Goal: Find specific page/section: Find specific page/section

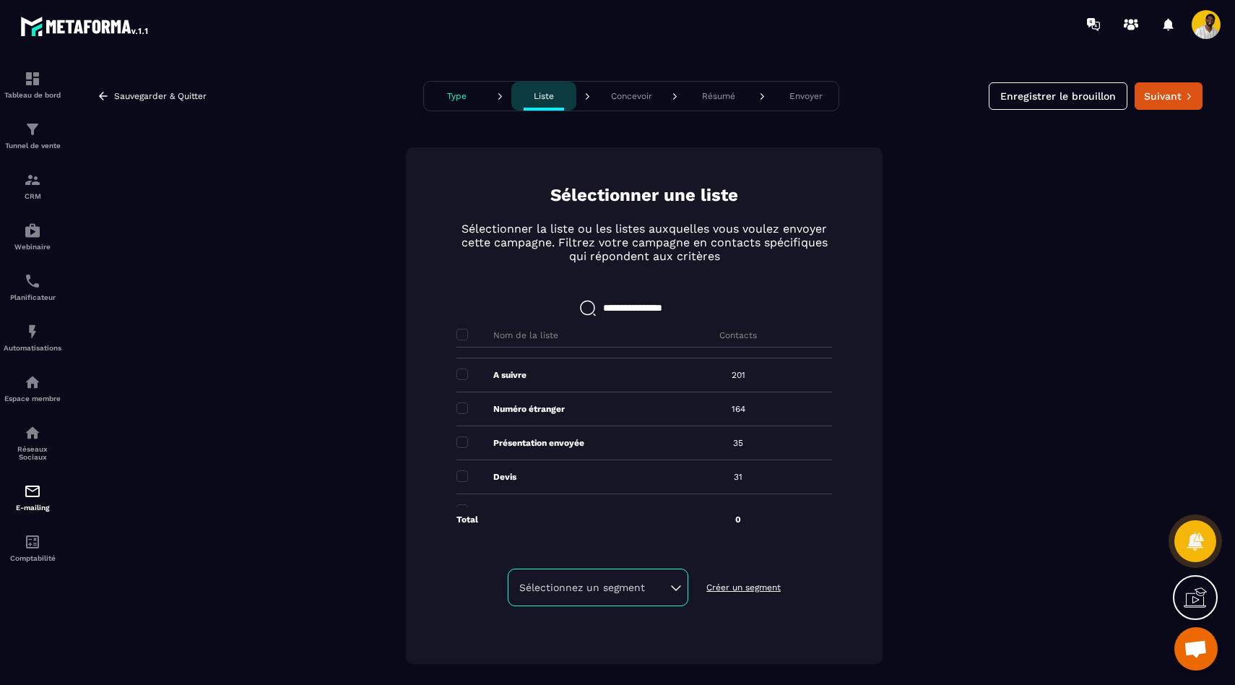
scroll to position [248, 0]
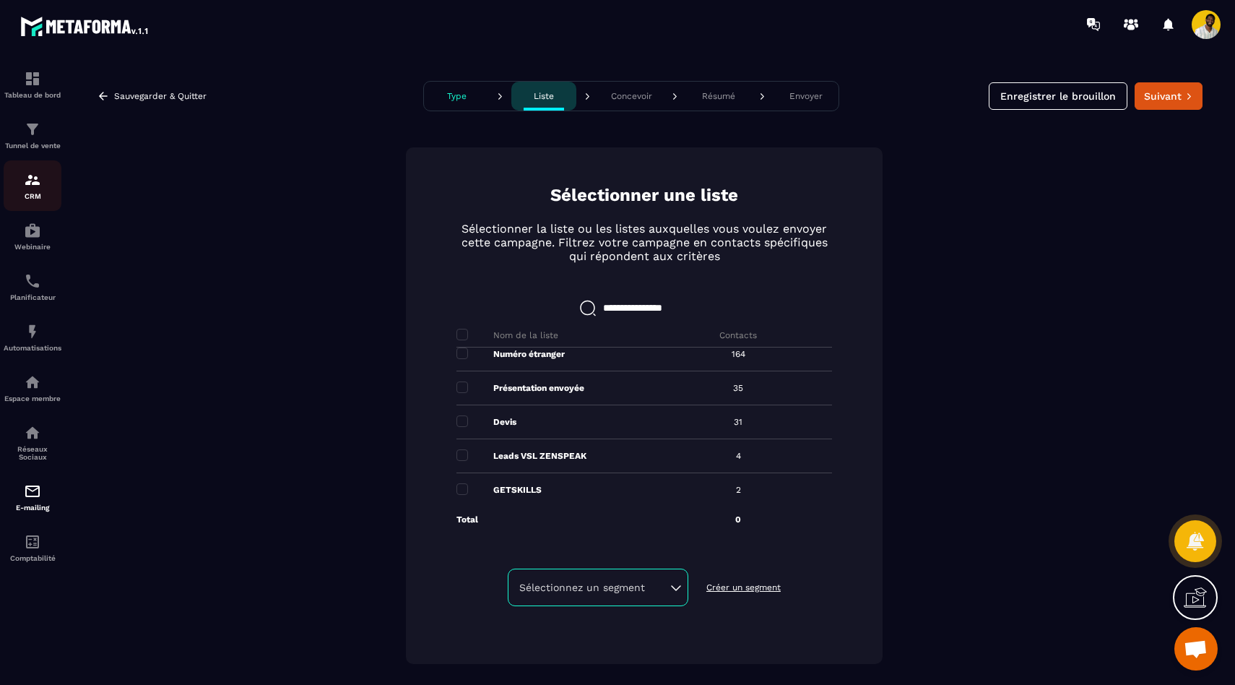
click at [40, 198] on p "CRM" at bounding box center [33, 196] width 58 height 8
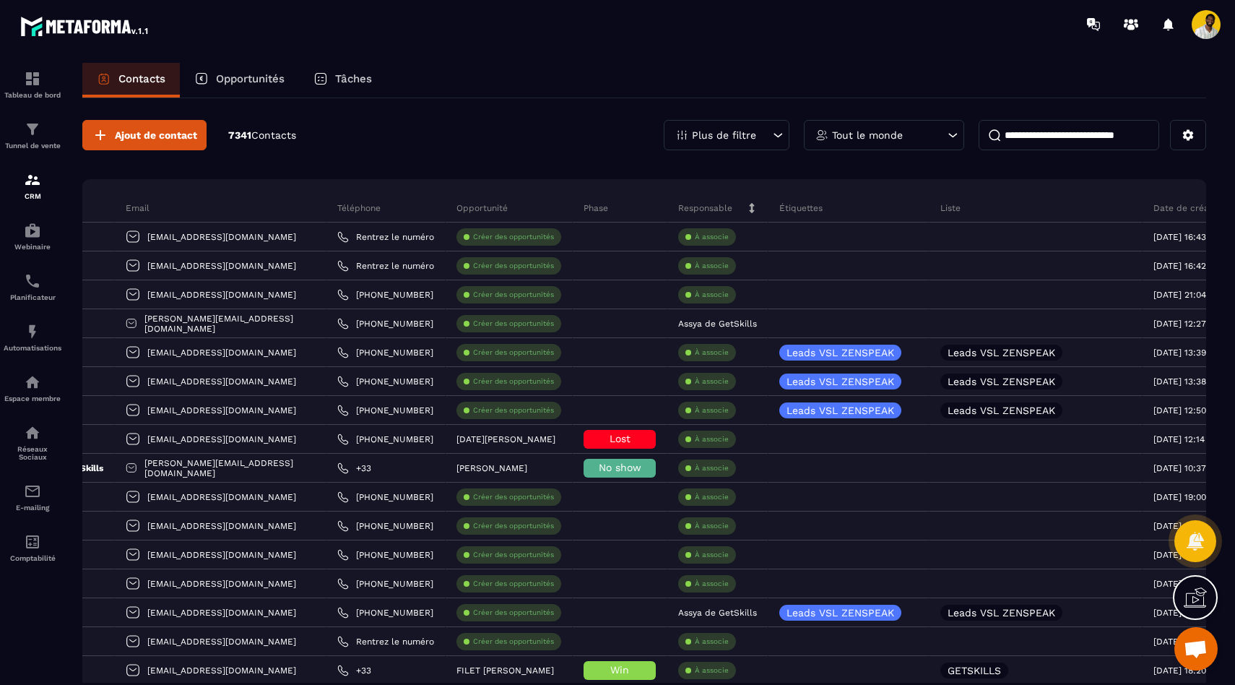
click at [824, 209] on div "Étiquettes" at bounding box center [849, 208] width 161 height 29
click at [771, 136] on icon at bounding box center [778, 135] width 14 height 14
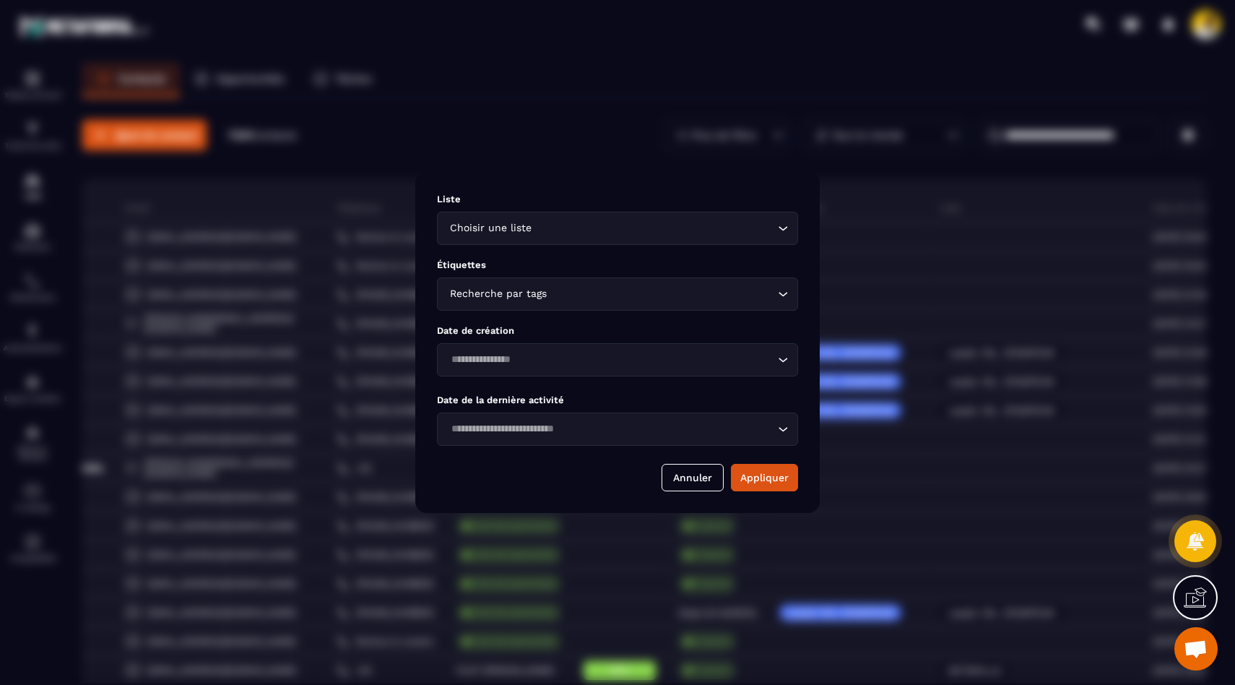
click at [743, 297] on input "Search for option" at bounding box center [662, 294] width 225 height 16
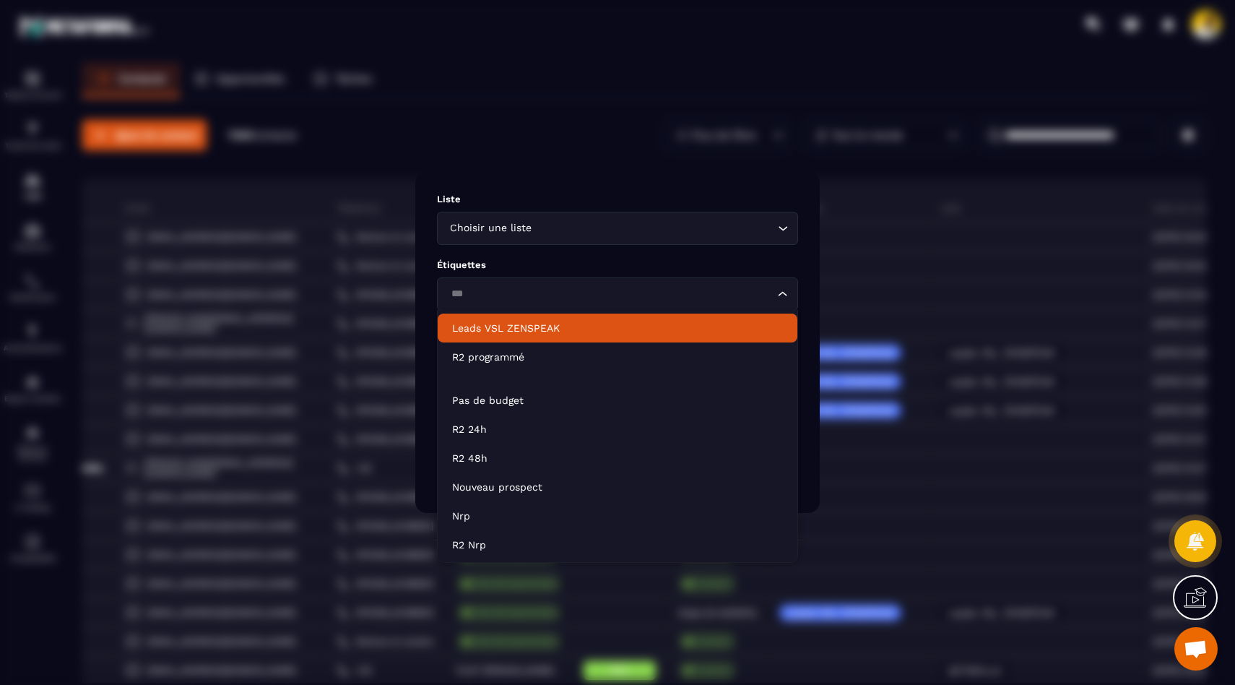
type input "****"
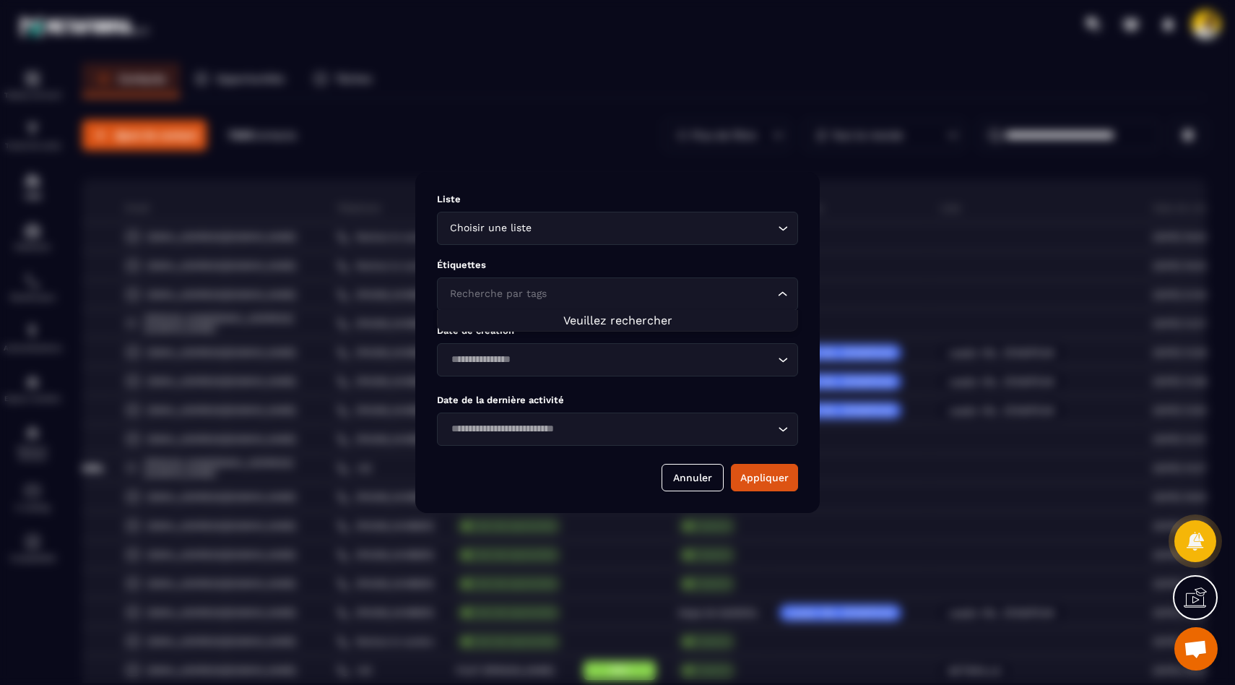
type input "*"
type input "****"
click at [651, 387] on div "Liste Choisir une liste Loading... Étiquettes Recherche par tags **** Loading..…" at bounding box center [617, 342] width 405 height 341
click at [647, 228] on input "Search for option" at bounding box center [655, 228] width 240 height 16
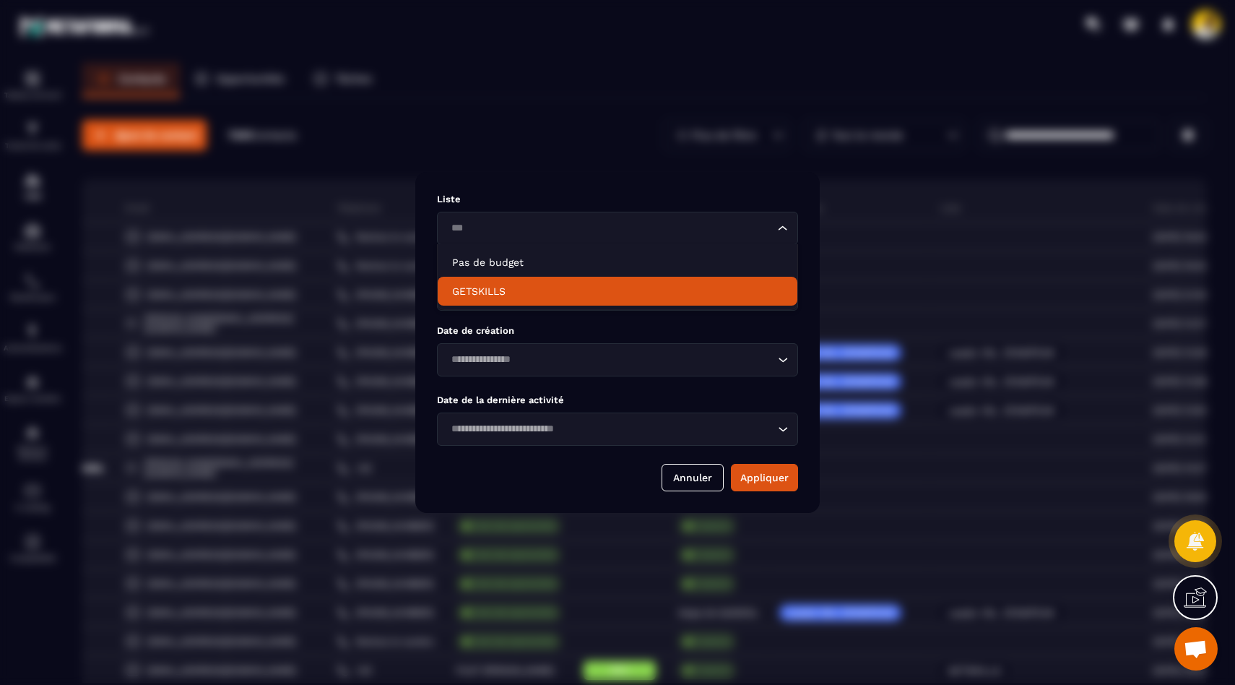
click at [578, 290] on p "GETSKILLS" at bounding box center [617, 291] width 331 height 14
type input "***"
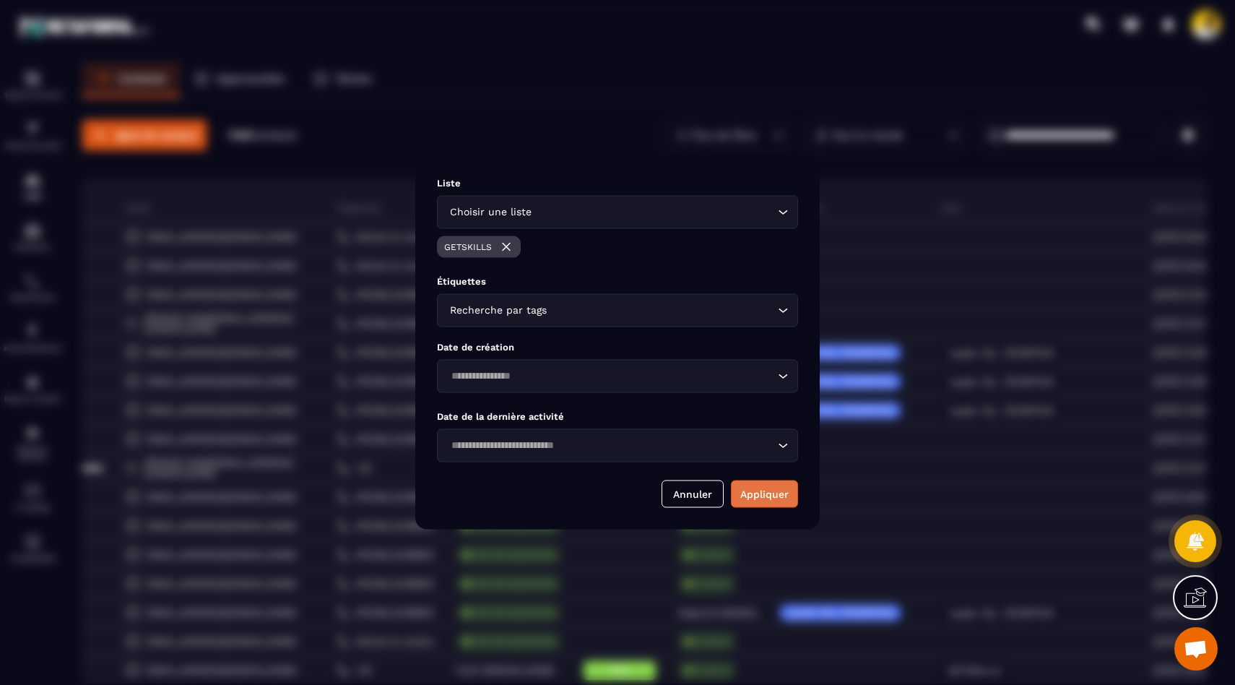
click at [749, 494] on button "Appliquer" at bounding box center [764, 493] width 67 height 27
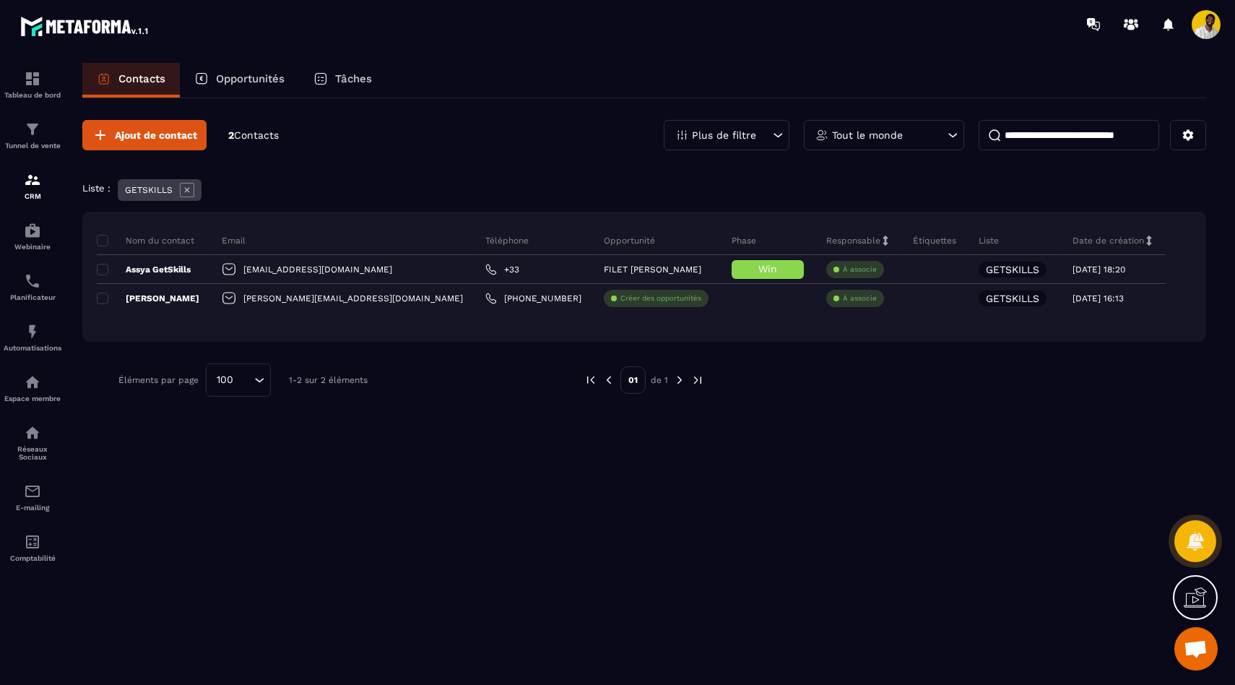
click at [757, 137] on div "Plus de filtre" at bounding box center [727, 135] width 126 height 30
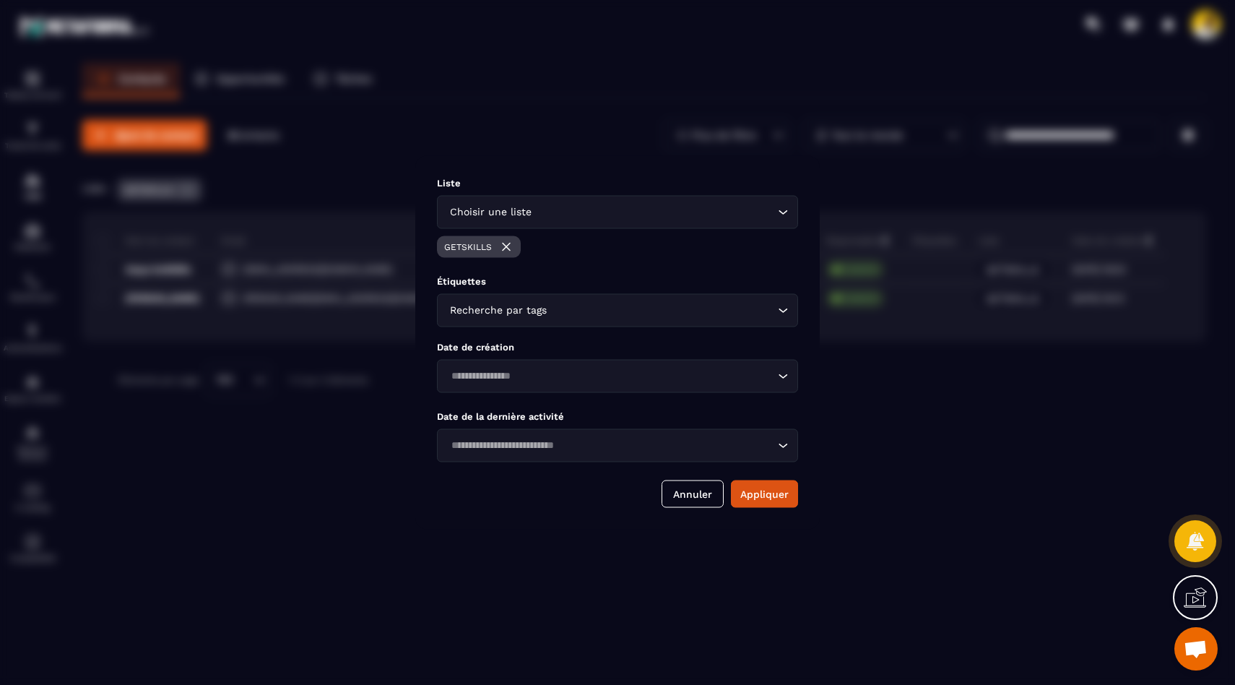
click at [508, 246] on img "Modal window" at bounding box center [506, 247] width 14 height 14
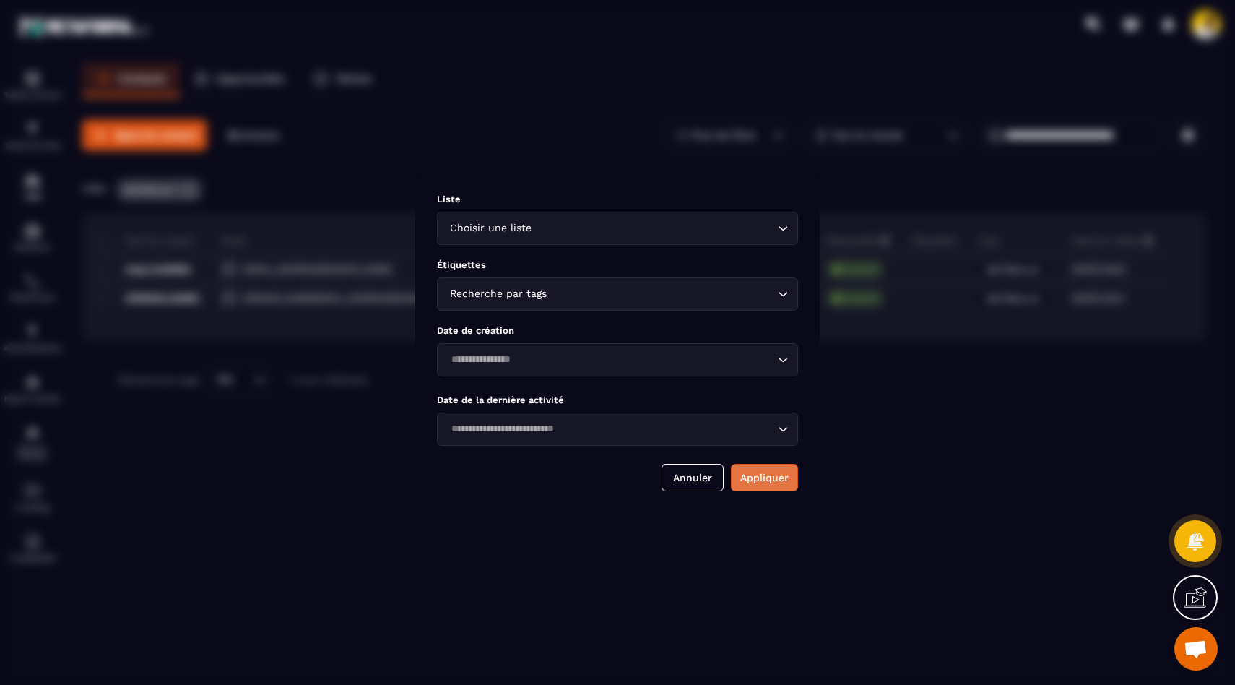
click at [764, 475] on button "Appliquer" at bounding box center [764, 477] width 67 height 27
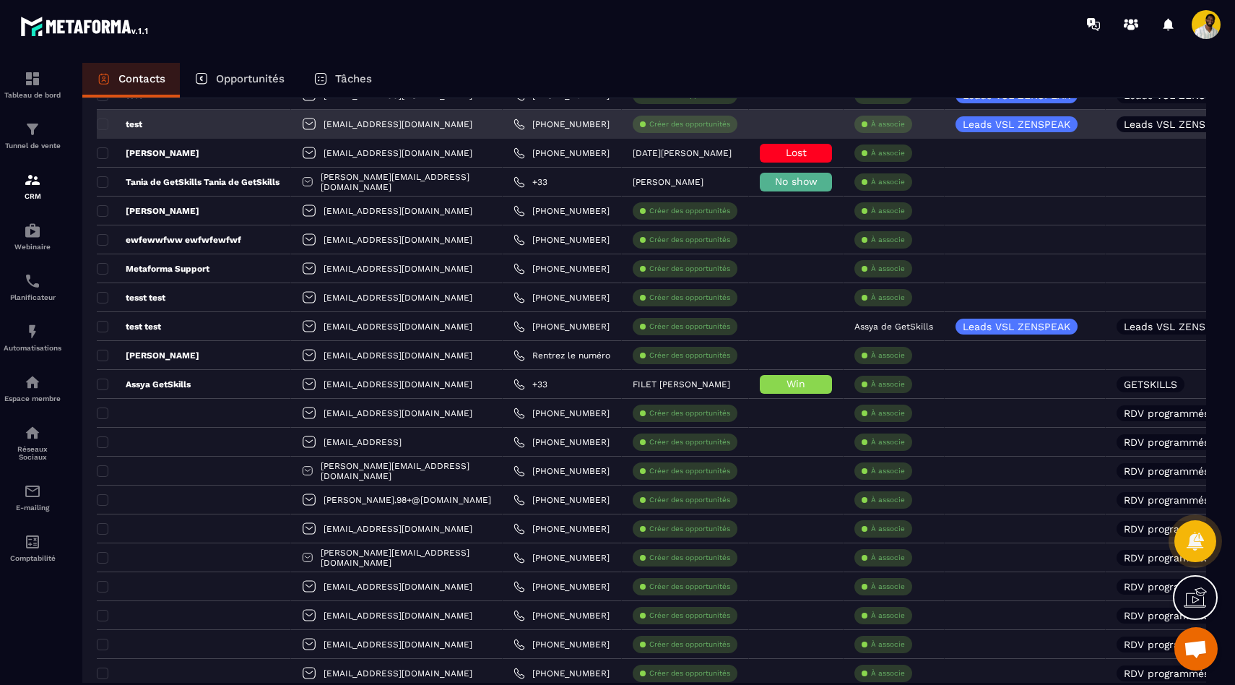
scroll to position [314, 0]
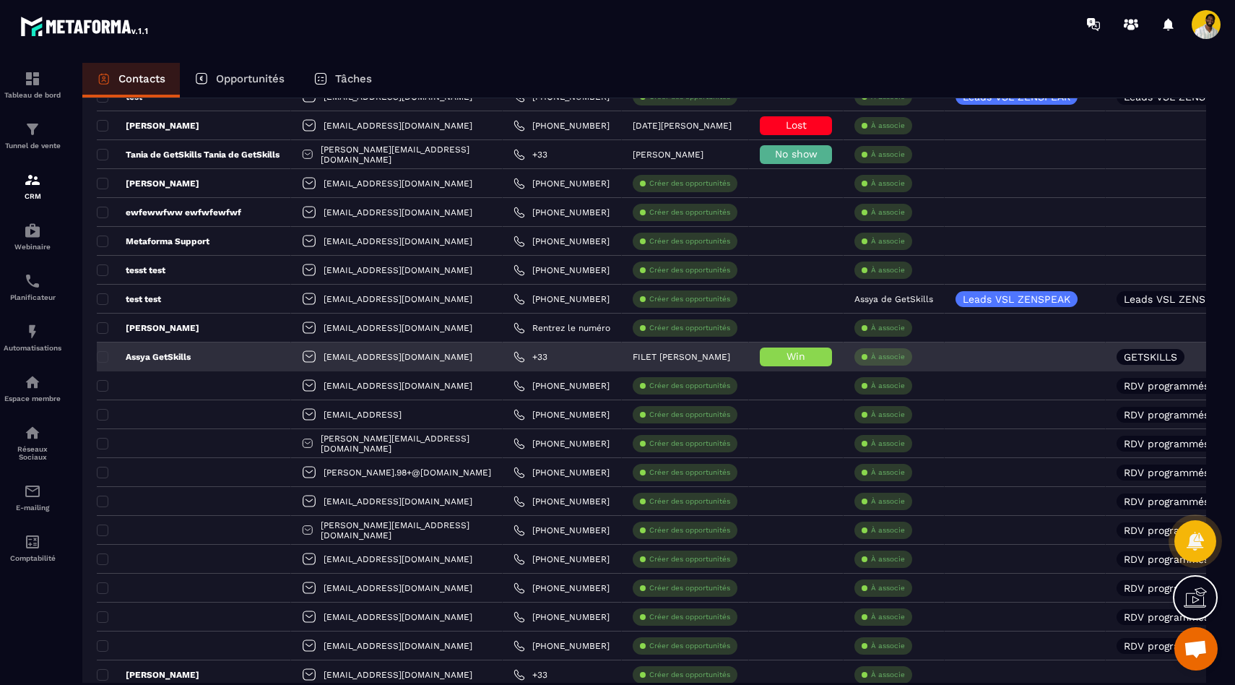
click at [204, 356] on div "Assya GetSkills" at bounding box center [194, 356] width 194 height 29
click at [190, 358] on p "Assya GetSkills" at bounding box center [144, 357] width 94 height 12
click at [959, 352] on icon at bounding box center [963, 356] width 9 height 9
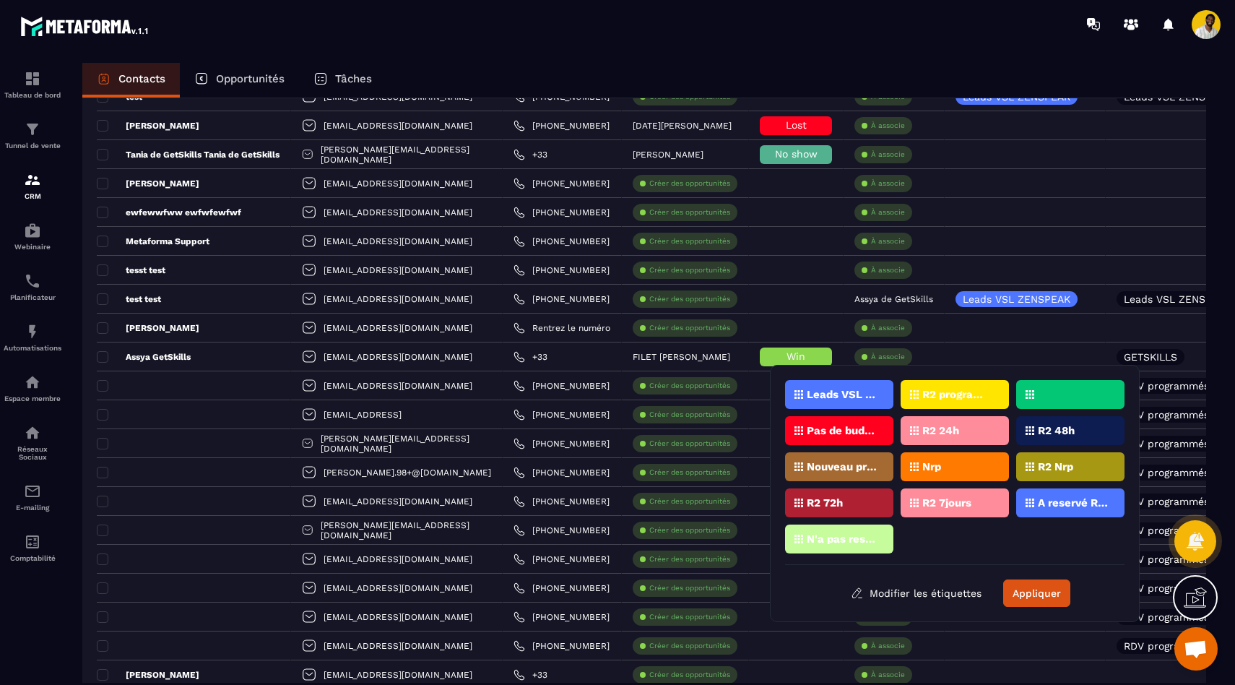
click at [880, 37] on div at bounding box center [703, 24] width 1066 height 48
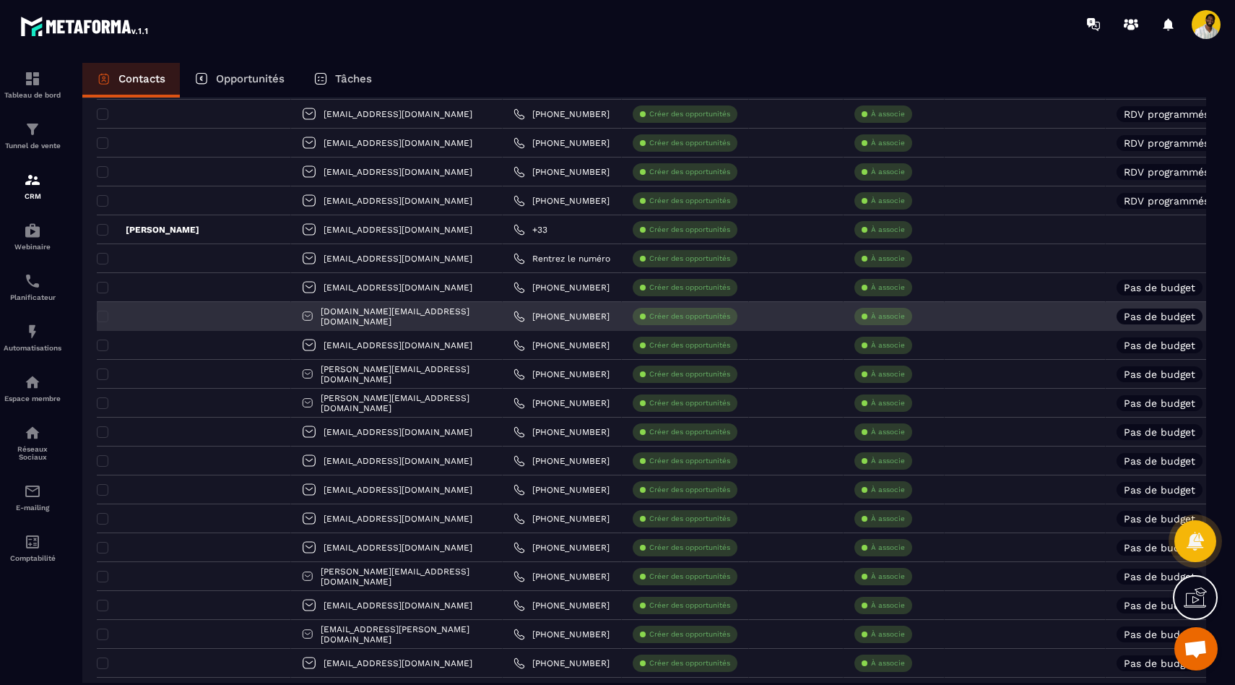
scroll to position [774, 0]
